Goal: Check status: Check status

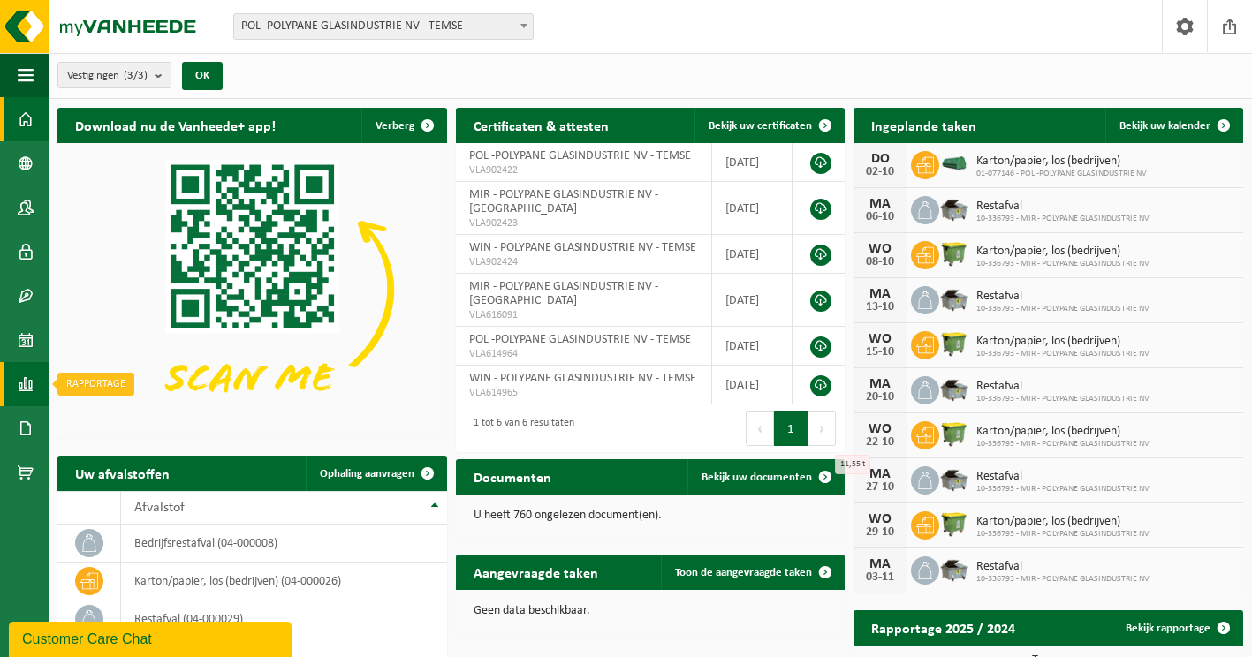
click at [22, 384] on span at bounding box center [26, 384] width 16 height 44
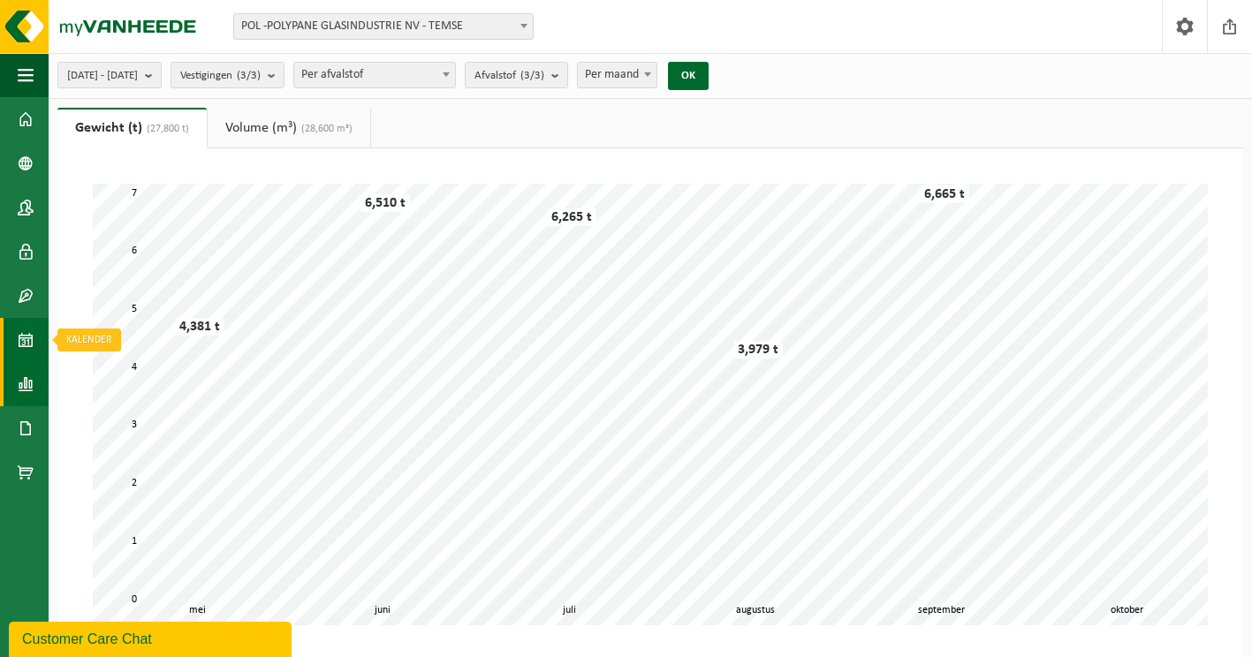
click at [29, 343] on span at bounding box center [26, 340] width 16 height 44
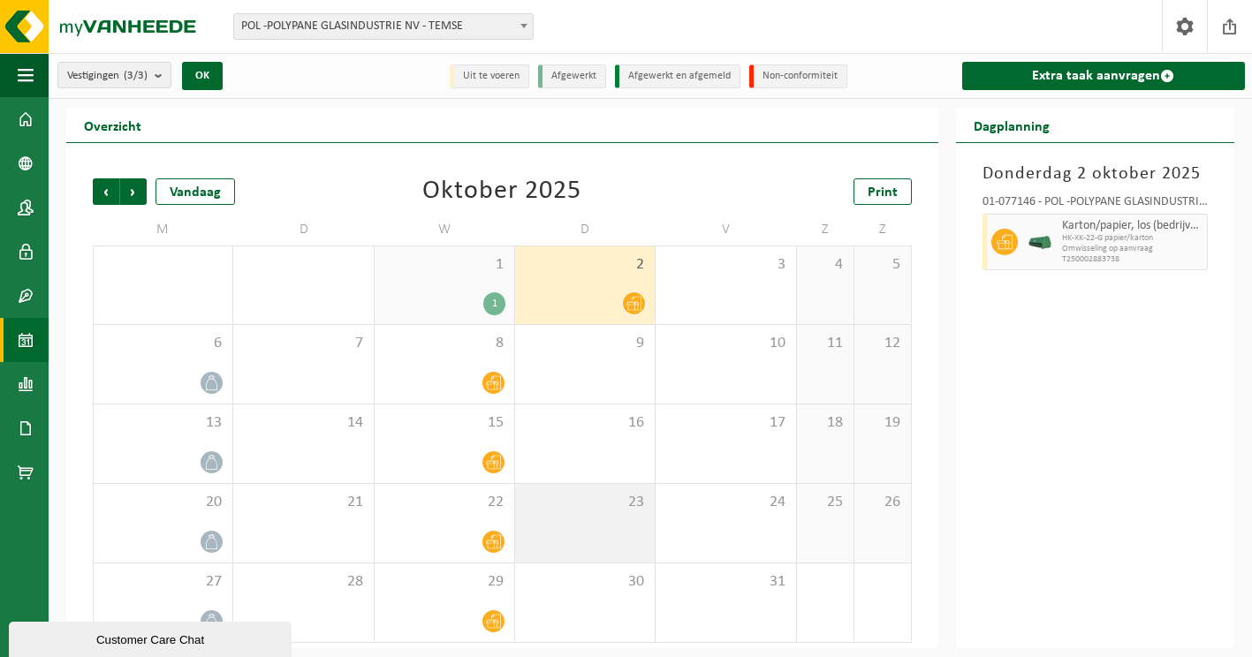
scroll to position [3, 0]
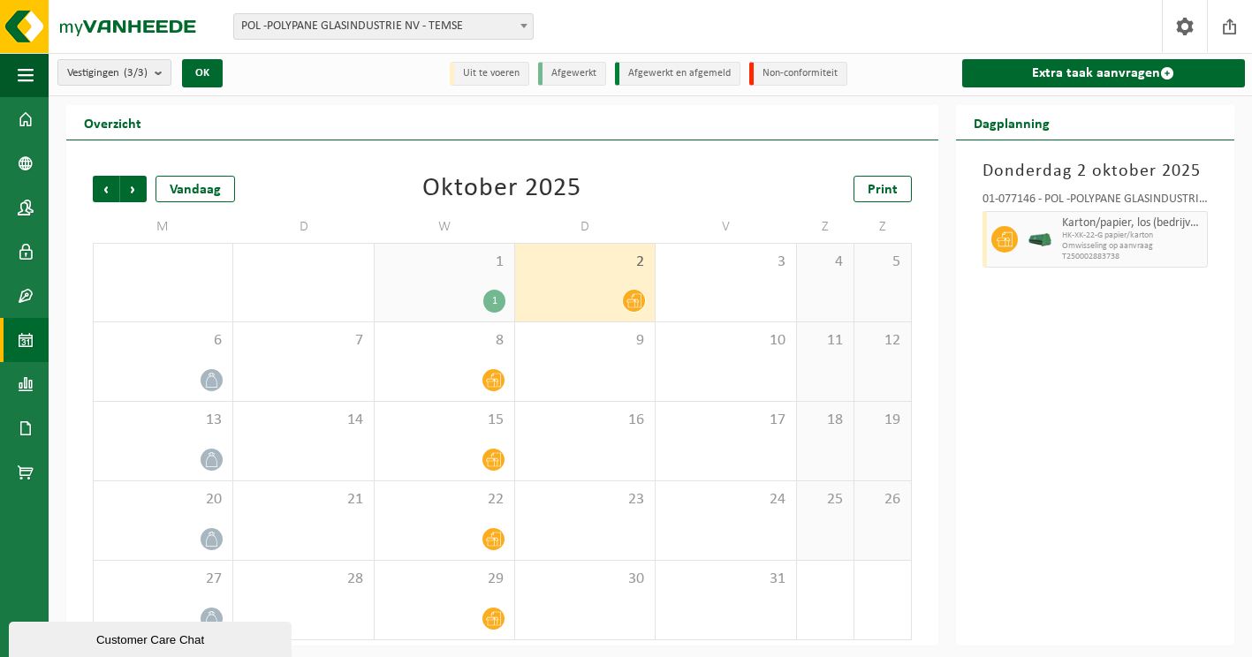
click at [599, 302] on div at bounding box center [585, 301] width 122 height 24
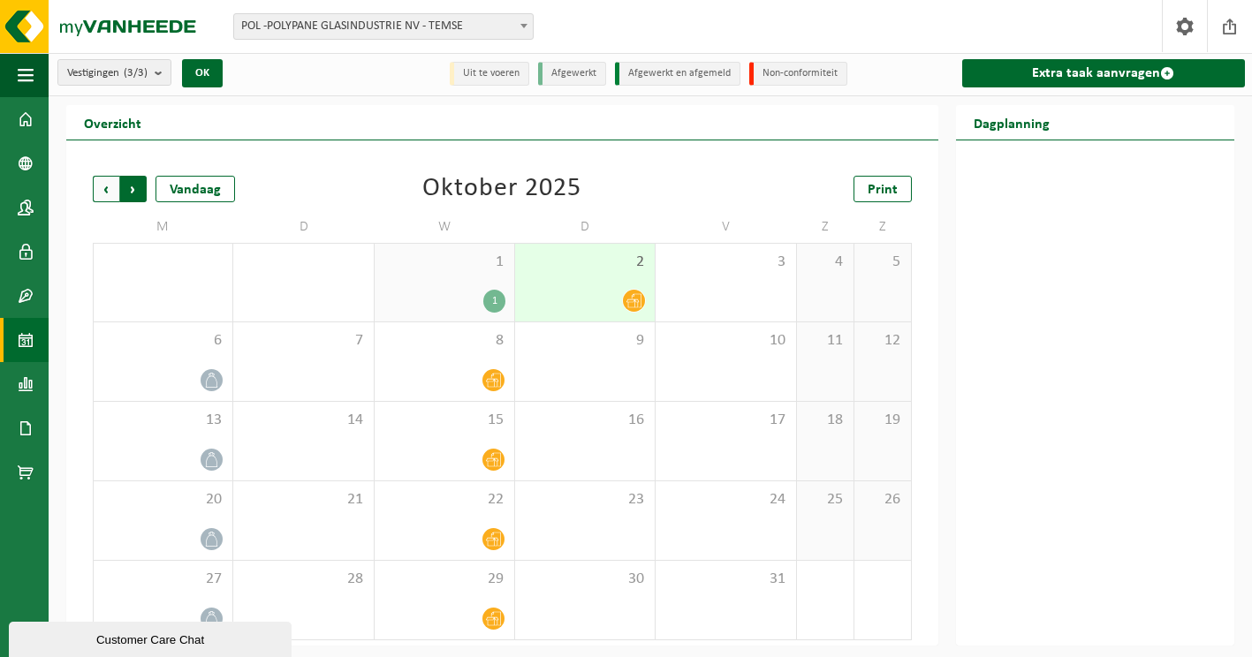
click at [107, 185] on span "Vorige" at bounding box center [106, 189] width 26 height 26
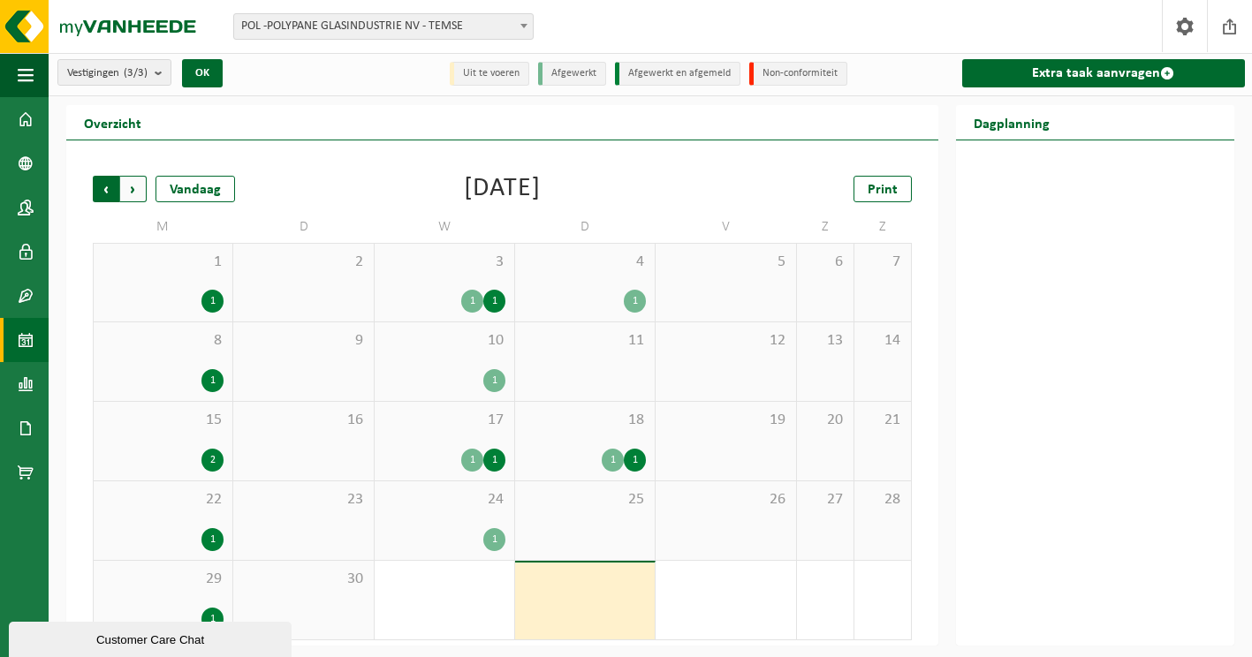
click at [131, 185] on span "Volgende" at bounding box center [133, 189] width 26 height 26
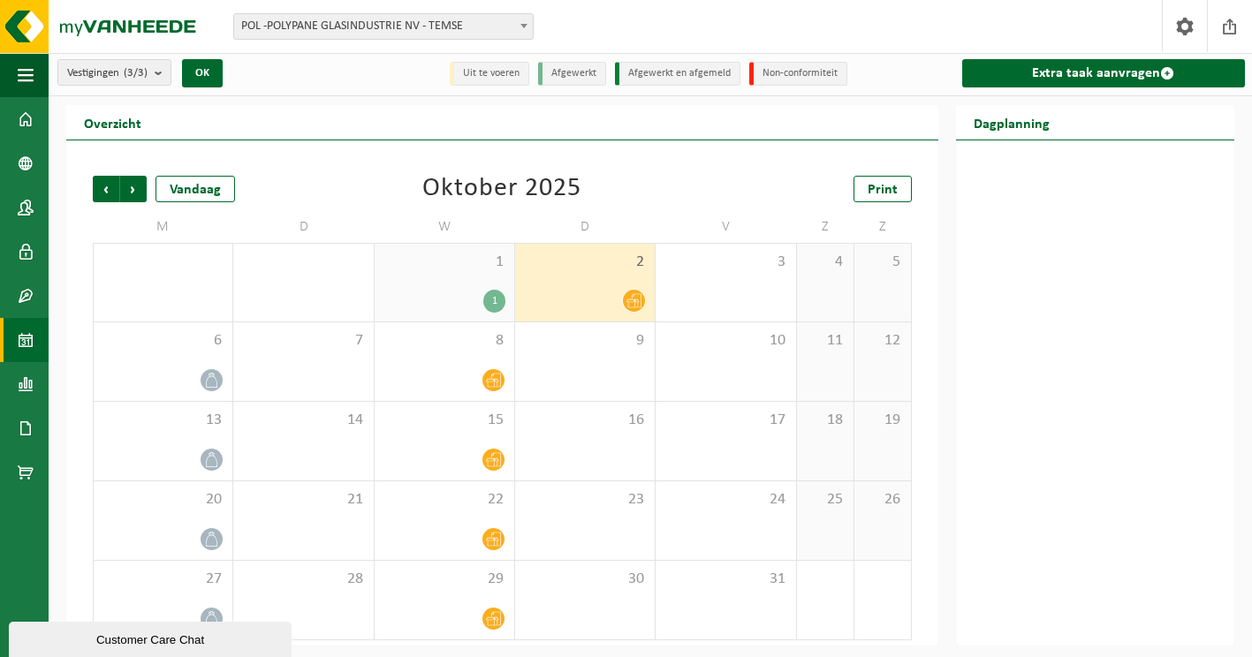
click at [479, 285] on div "1 1" at bounding box center [445, 283] width 140 height 78
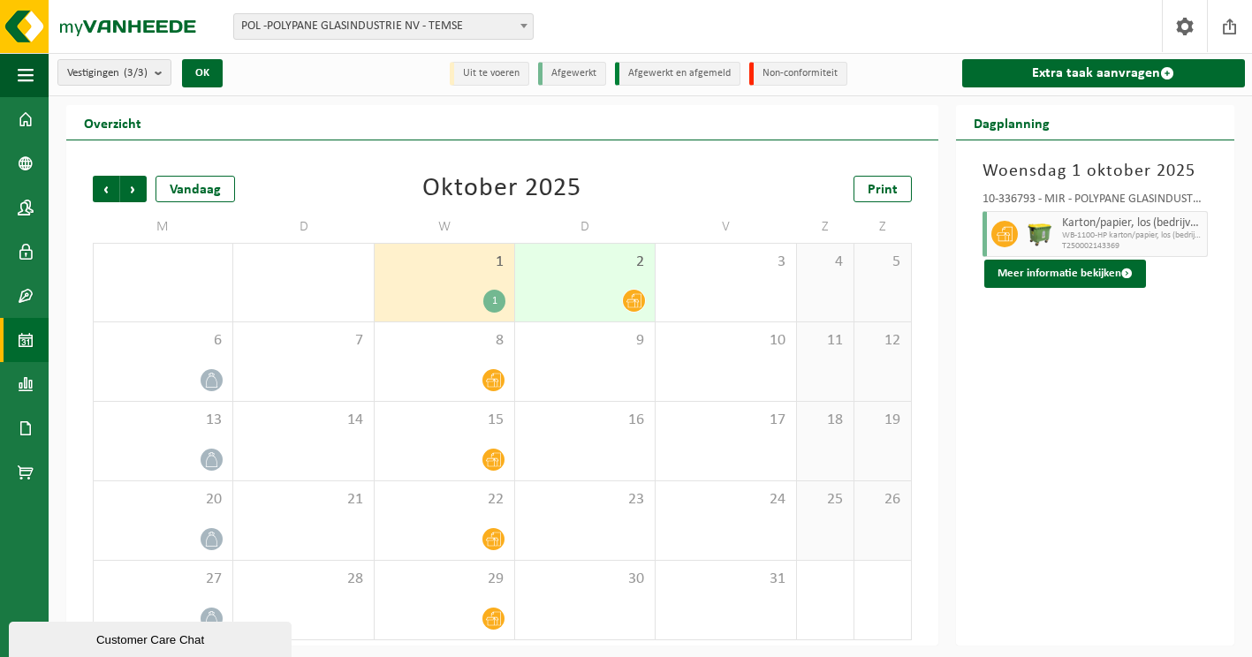
click at [633, 298] on icon at bounding box center [633, 300] width 15 height 15
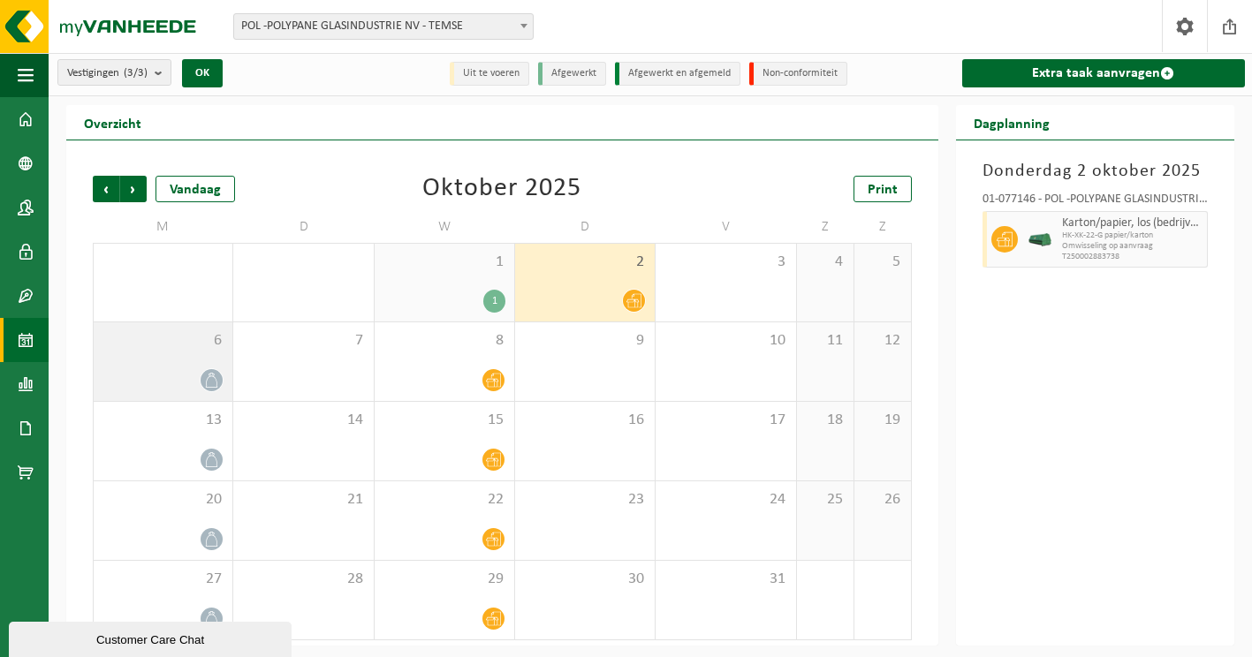
click at [202, 386] on span at bounding box center [212, 380] width 22 height 22
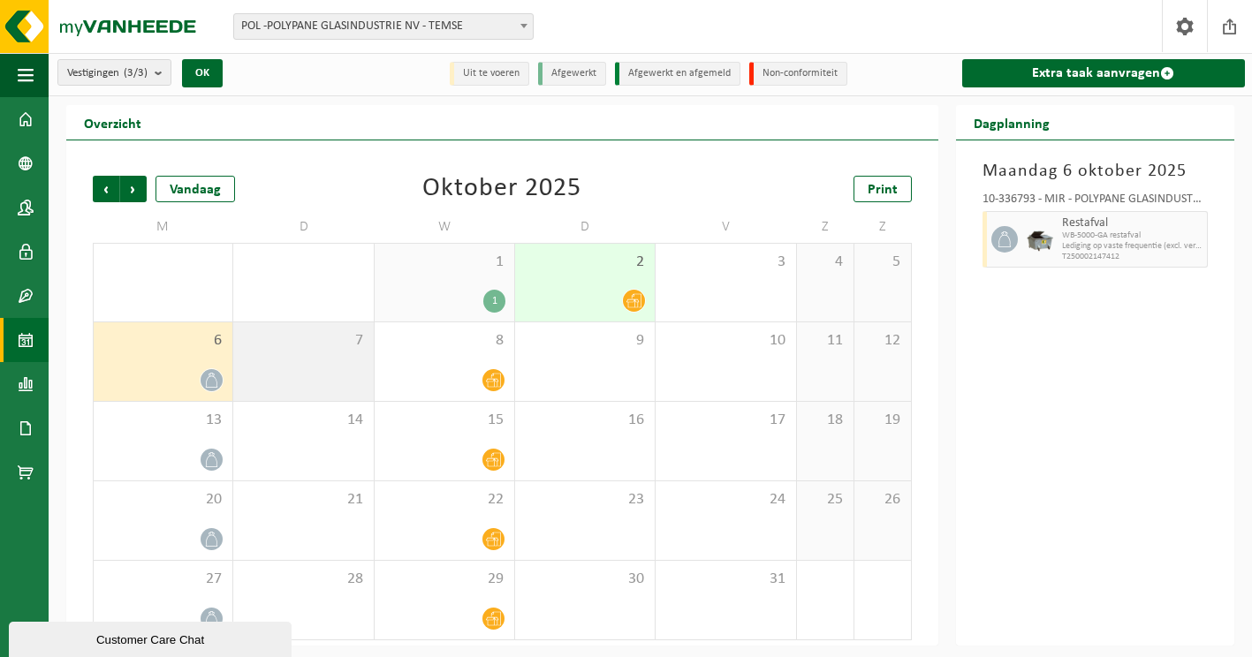
click at [352, 371] on div "7" at bounding box center [303, 361] width 140 height 79
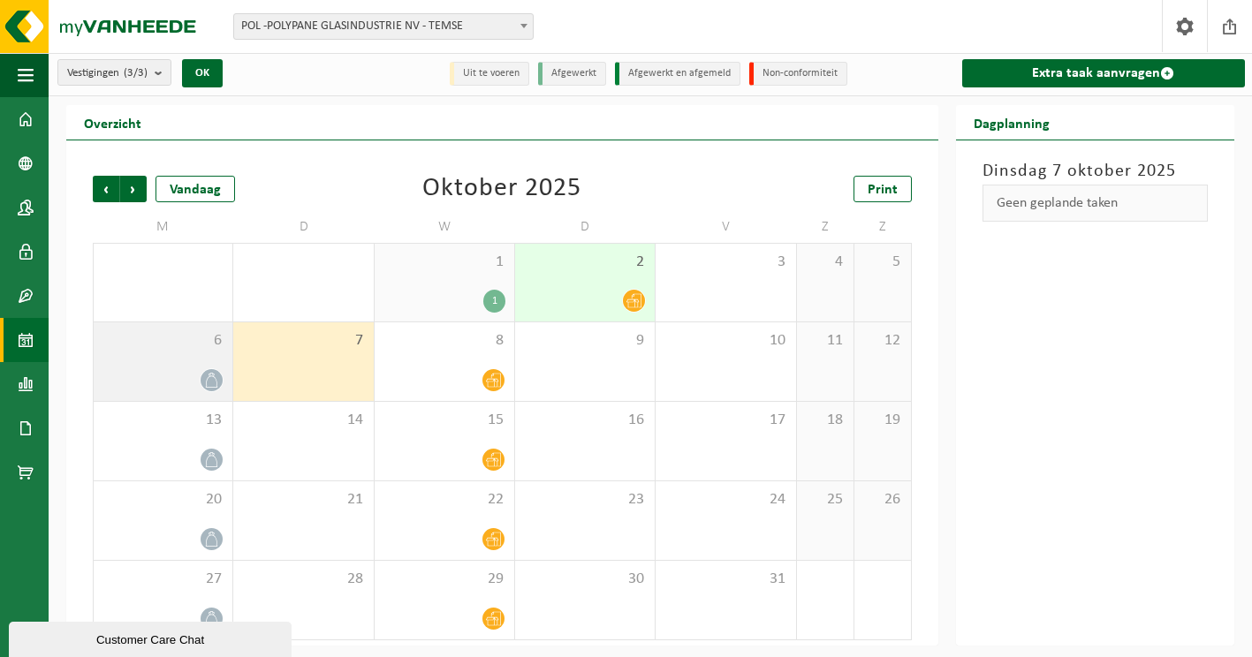
click at [208, 369] on span at bounding box center [212, 380] width 22 height 22
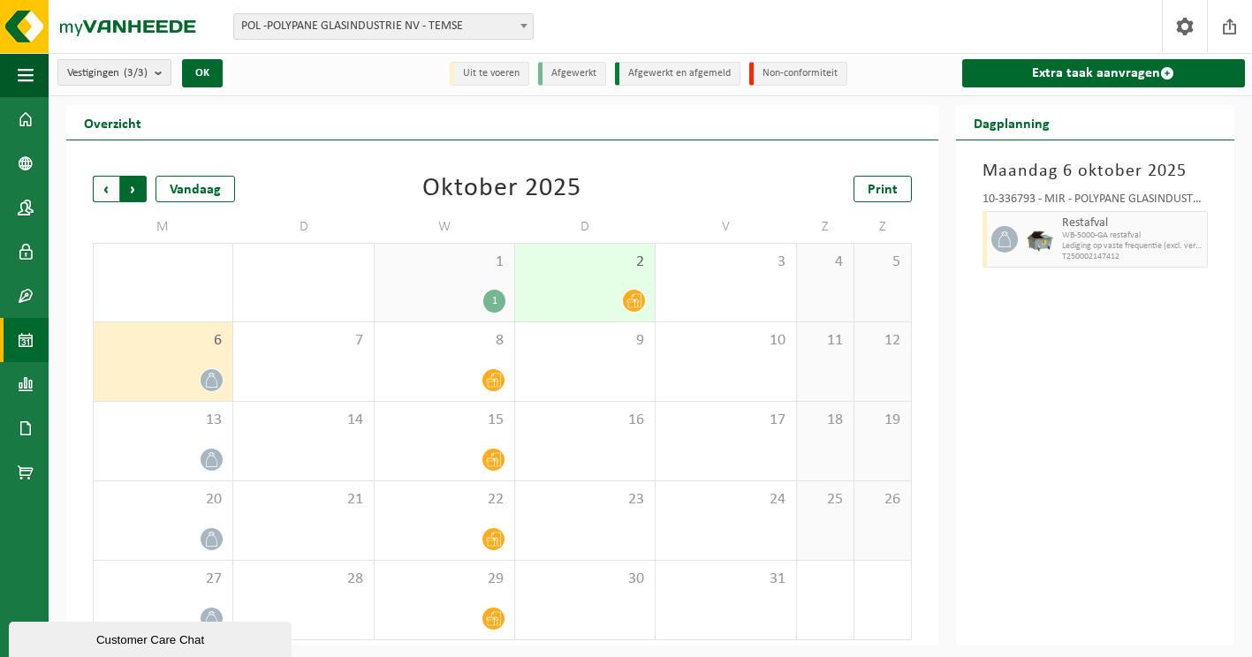
click at [104, 189] on span "Vorige" at bounding box center [106, 189] width 26 height 26
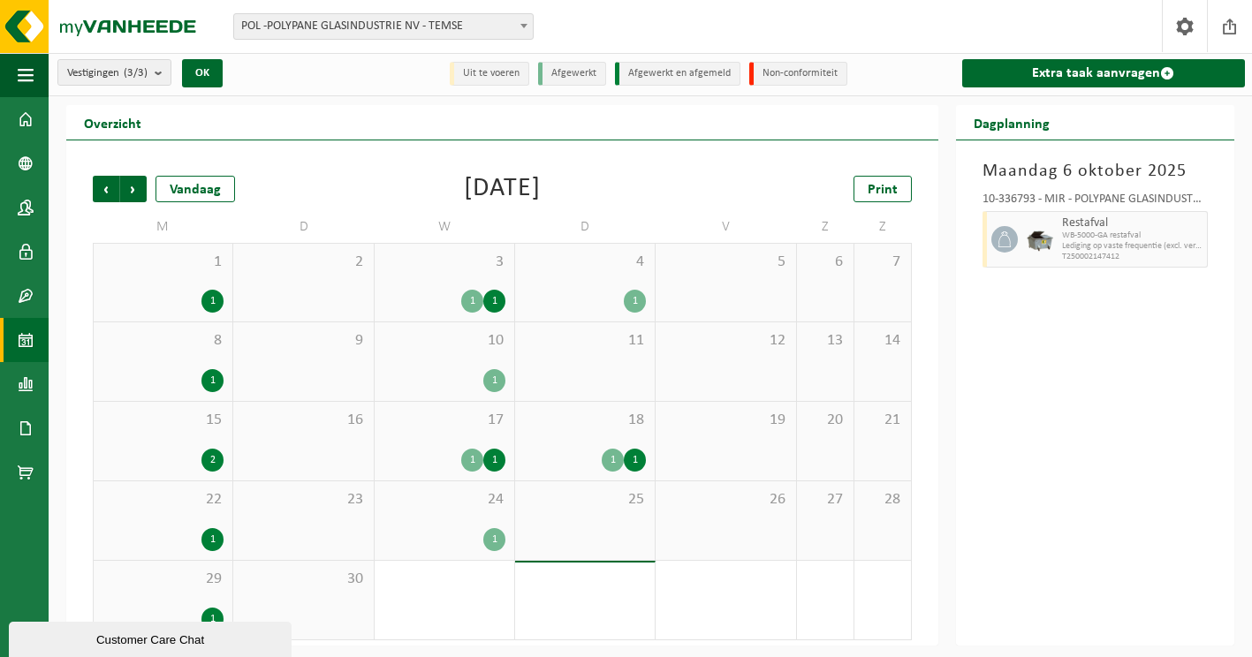
click at [482, 538] on div "1" at bounding box center [444, 539] width 122 height 23
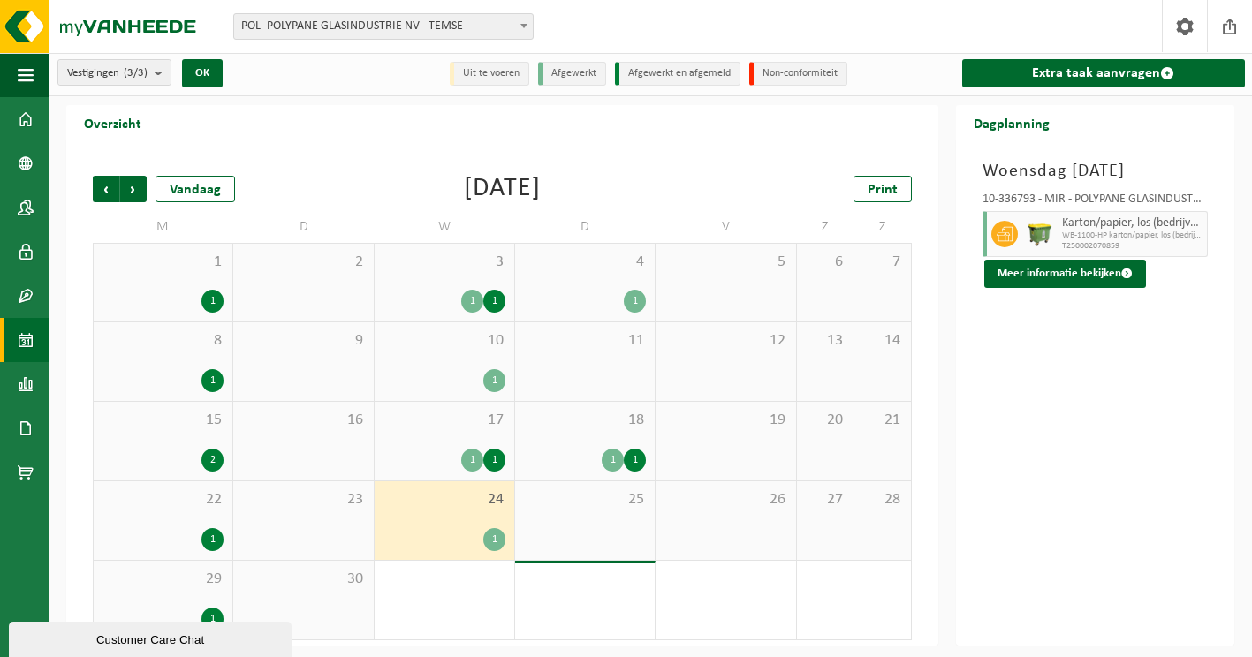
click at [208, 602] on div "29 1" at bounding box center [163, 600] width 139 height 79
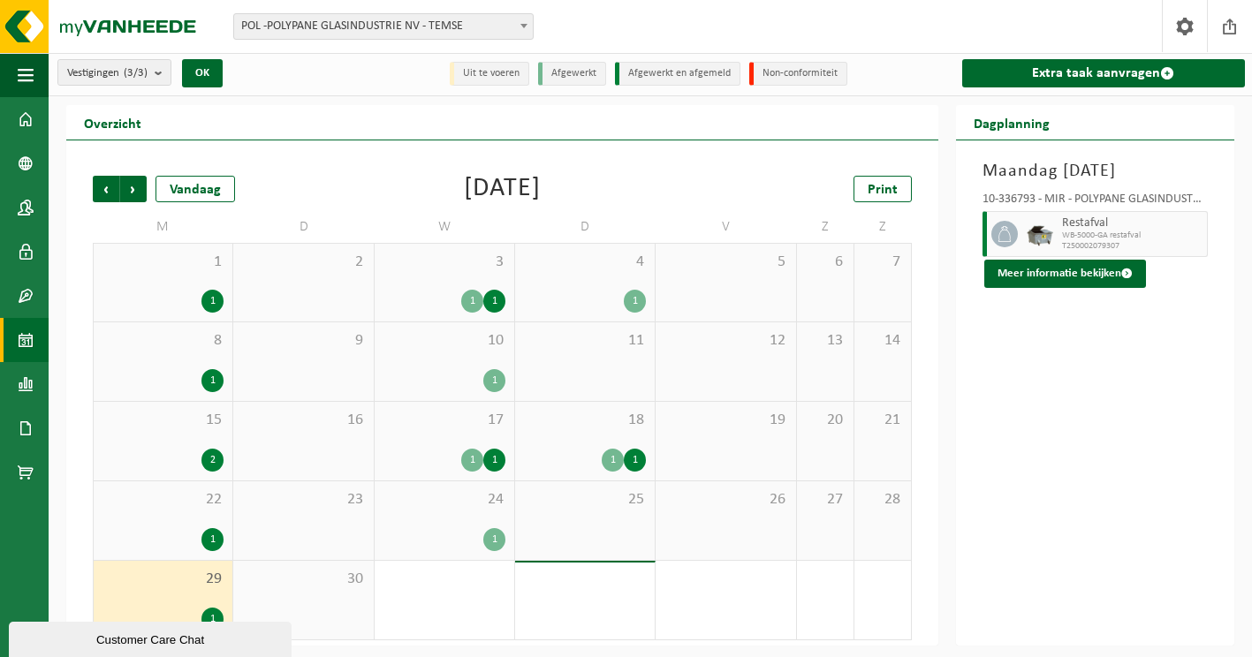
click at [323, 591] on div "30" at bounding box center [303, 600] width 140 height 79
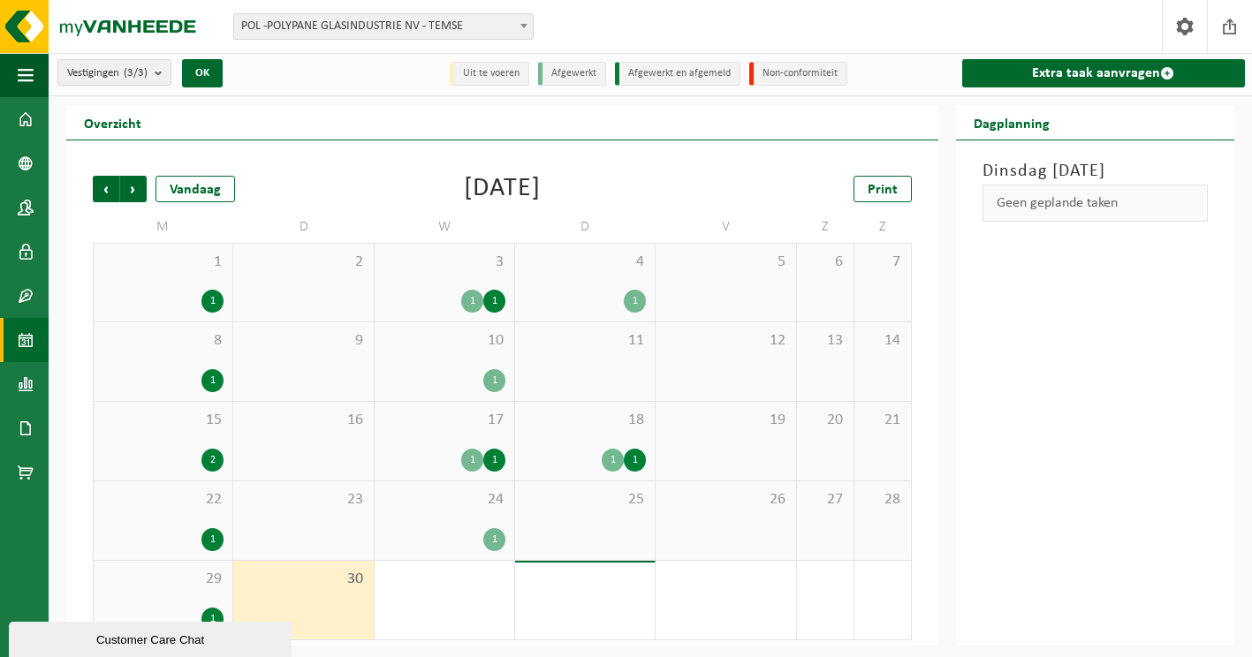
click at [482, 585] on span "1" at bounding box center [444, 579] width 122 height 19
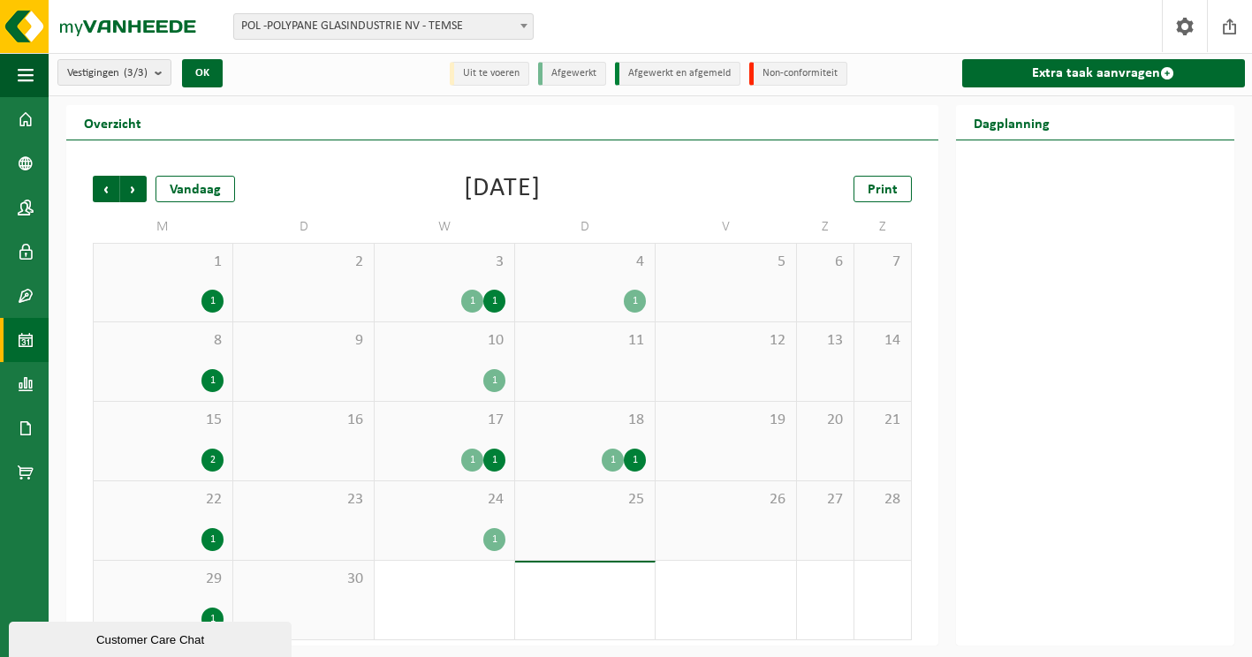
click at [614, 587] on span "2" at bounding box center [585, 580] width 122 height 19
click at [391, 590] on div "1 1" at bounding box center [445, 600] width 140 height 79
click at [132, 185] on span "Volgende" at bounding box center [133, 189] width 26 height 26
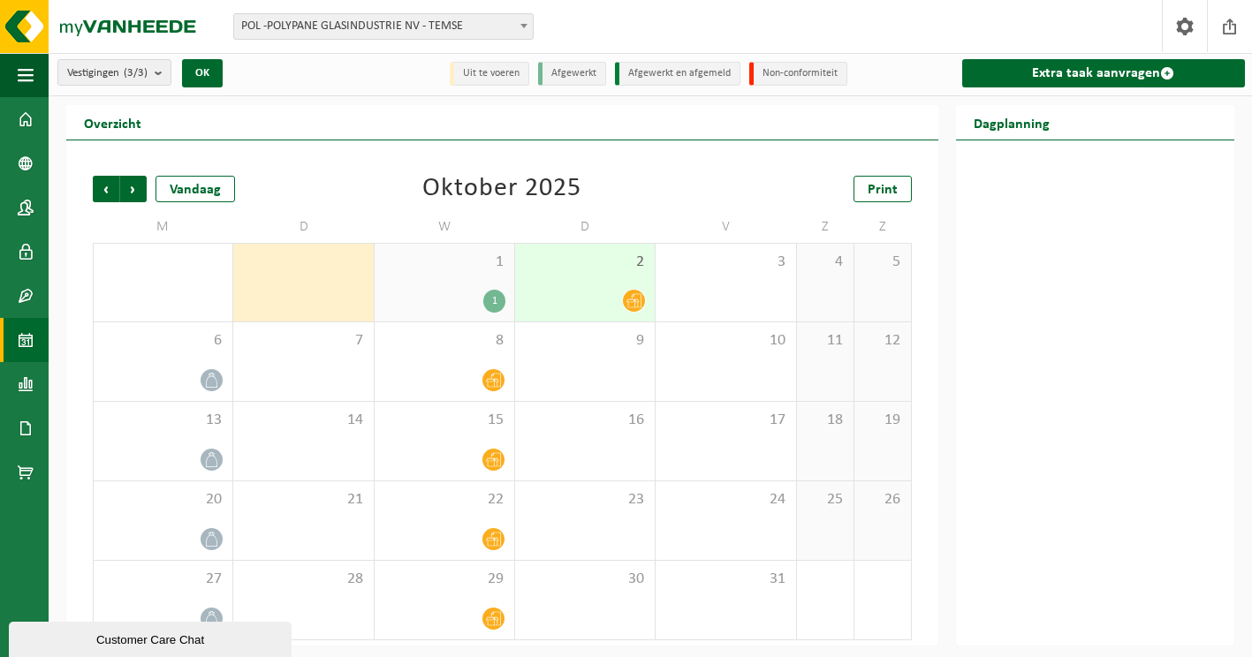
click at [623, 299] on span at bounding box center [634, 301] width 22 height 22
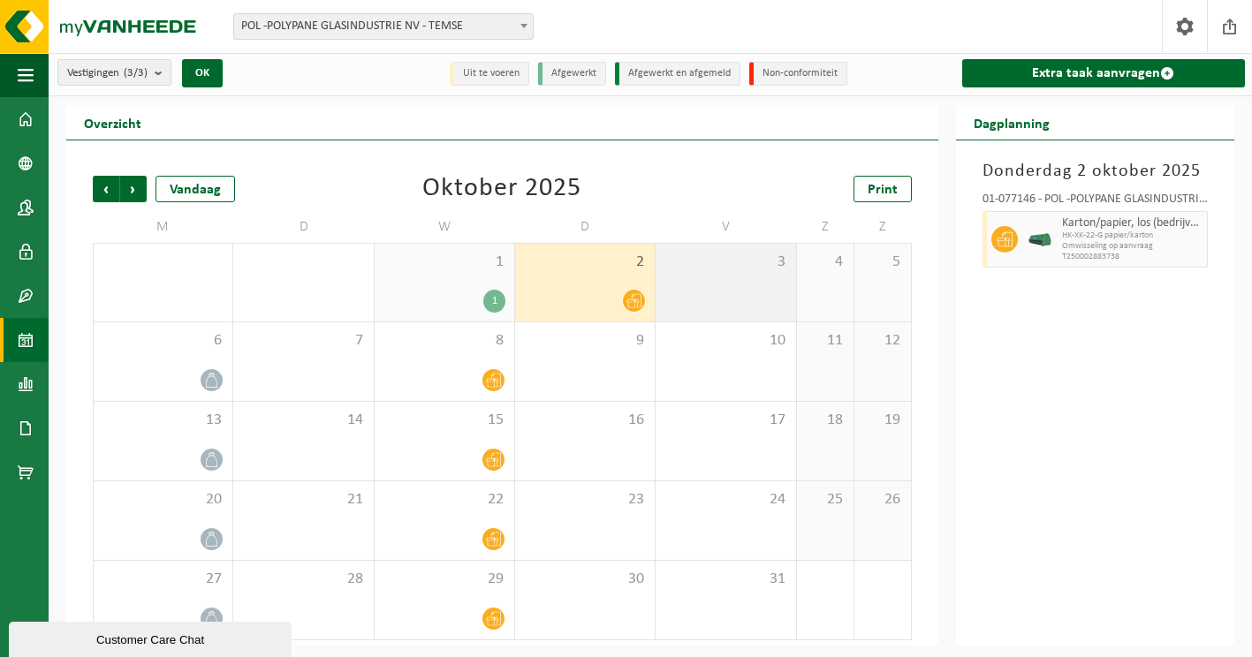
click at [693, 299] on div "3" at bounding box center [725, 283] width 140 height 78
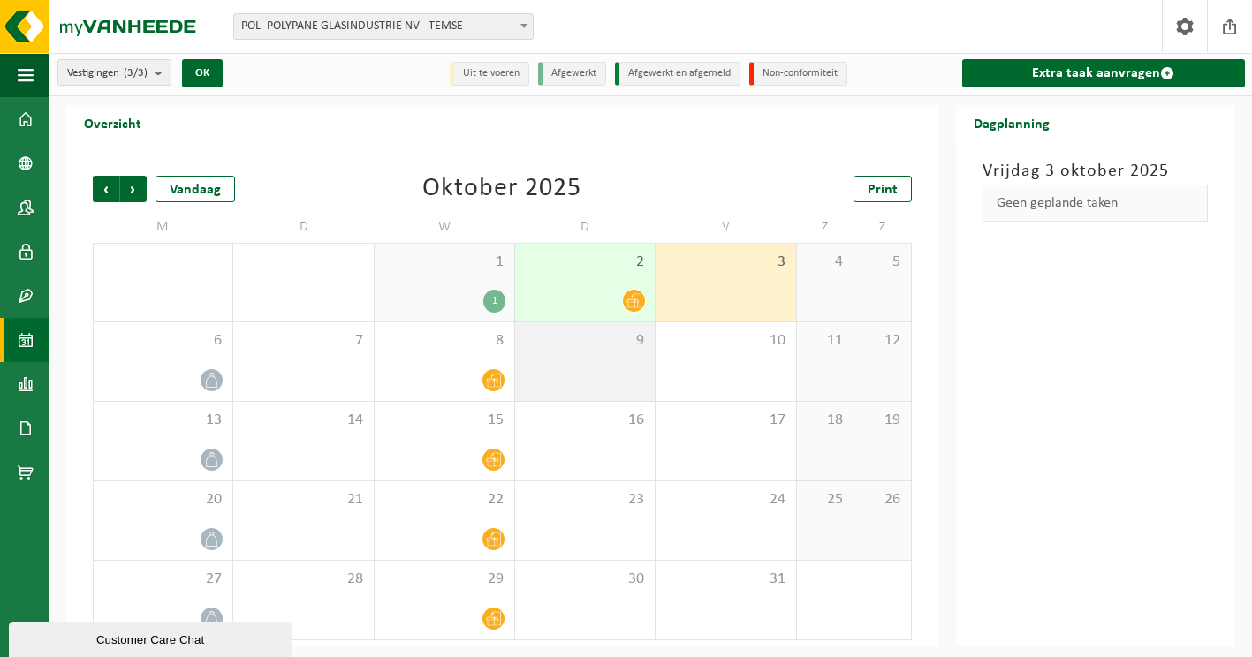
click at [604, 369] on div "9" at bounding box center [585, 361] width 140 height 79
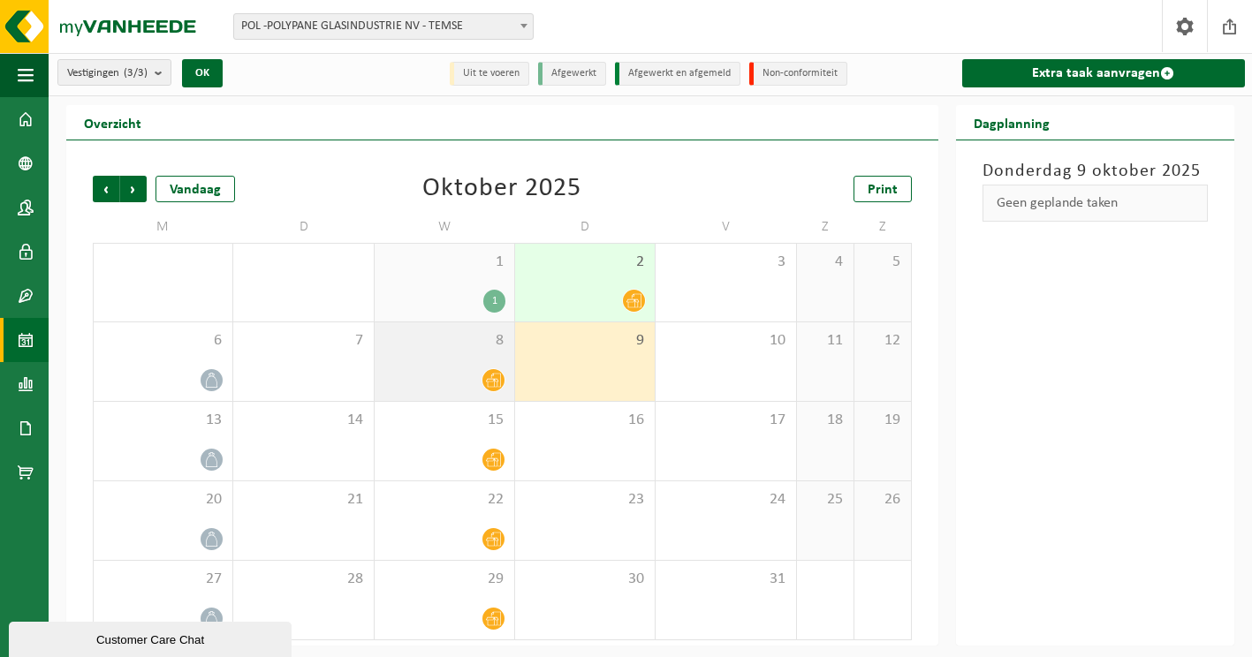
click at [434, 375] on div at bounding box center [444, 380] width 122 height 24
